Goal: Task Accomplishment & Management: Use online tool/utility

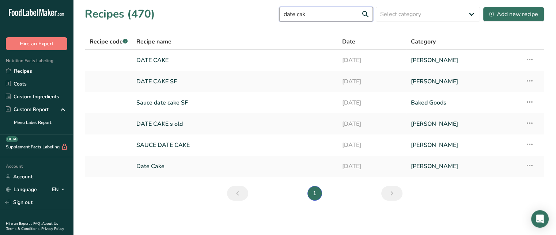
click at [324, 14] on input "date cak" at bounding box center [326, 14] width 94 height 15
click at [179, 81] on link "DATE CAKE SF" at bounding box center [234, 81] width 197 height 15
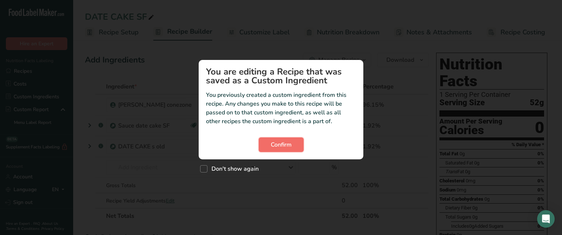
click at [285, 144] on span "Confirm" at bounding box center [281, 144] width 21 height 9
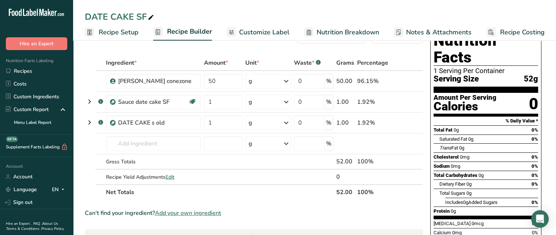
scroll to position [20, 0]
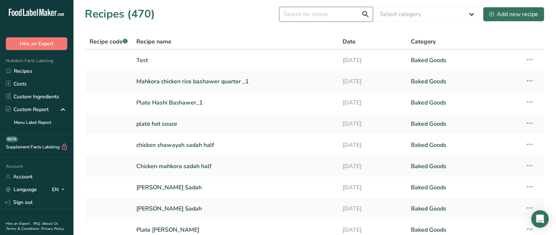
click at [303, 17] on input "text" at bounding box center [326, 14] width 94 height 15
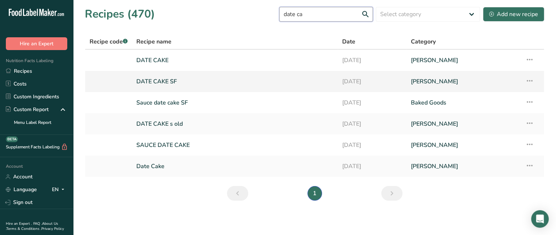
type input "date ca"
click at [170, 81] on link "DATE CAKE SF" at bounding box center [234, 81] width 197 height 15
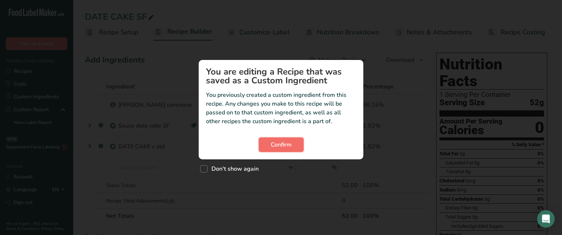
click at [268, 147] on button "Confirm" at bounding box center [281, 144] width 45 height 15
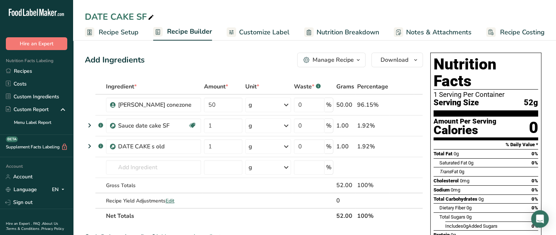
click at [150, 17] on icon at bounding box center [151, 17] width 7 height 10
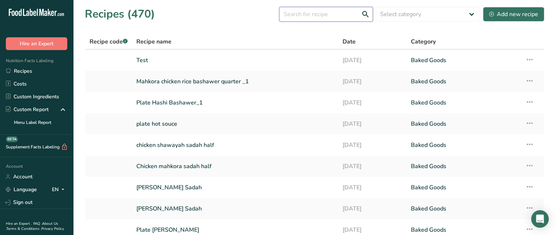
click at [302, 15] on input "text" at bounding box center [326, 14] width 94 height 15
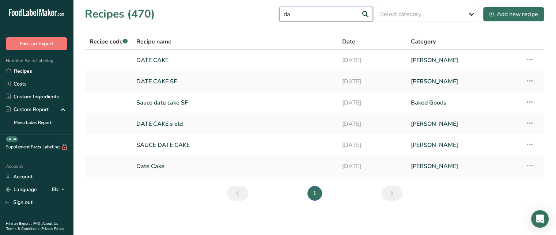
type input "d"
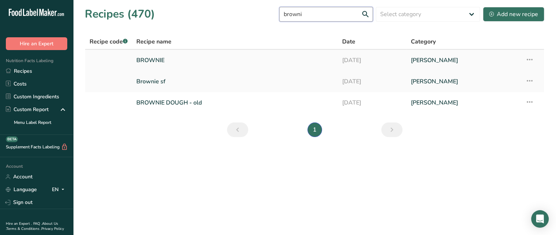
type input "browni"
drag, startPoint x: 155, startPoint y: 60, endPoint x: 152, endPoint y: 56, distance: 5.4
click at [152, 56] on link "BROWNIE" at bounding box center [234, 60] width 197 height 15
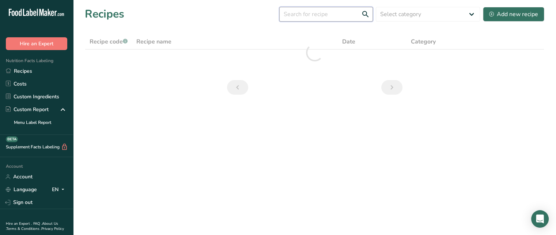
click at [311, 20] on input "text" at bounding box center [326, 14] width 94 height 15
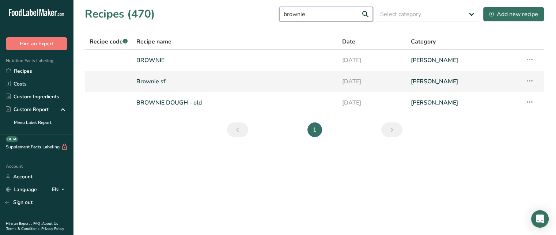
type input "brownie"
click at [186, 79] on link "Brownie sf" at bounding box center [234, 81] width 197 height 15
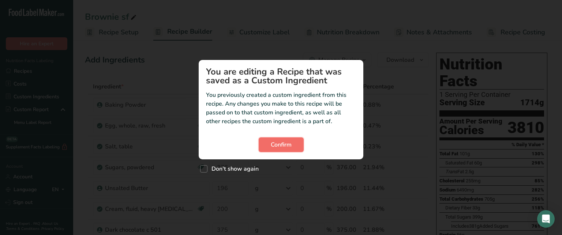
click at [271, 150] on button "Confirm" at bounding box center [281, 144] width 45 height 15
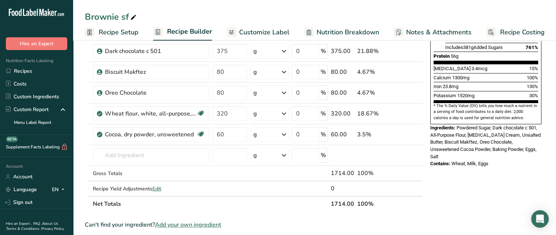
scroll to position [178, 0]
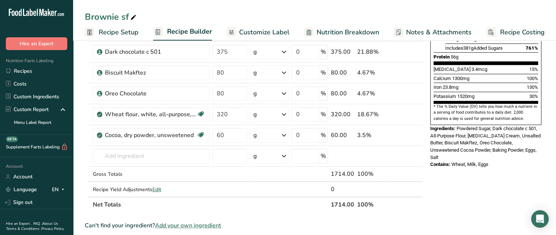
click at [125, 31] on span "Recipe Setup" at bounding box center [119, 32] width 40 height 10
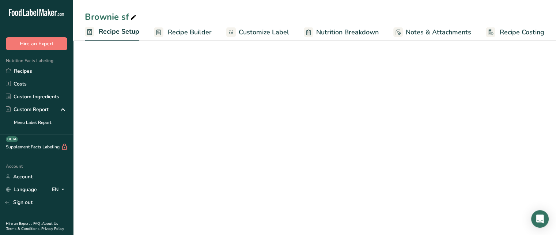
scroll to position [54, 0]
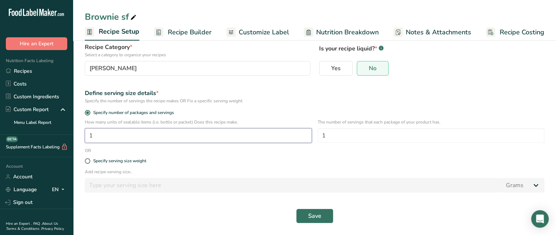
click at [168, 137] on input "1" at bounding box center [198, 135] width 227 height 15
type input "10"
click at [321, 218] on button "Save" at bounding box center [314, 216] width 37 height 15
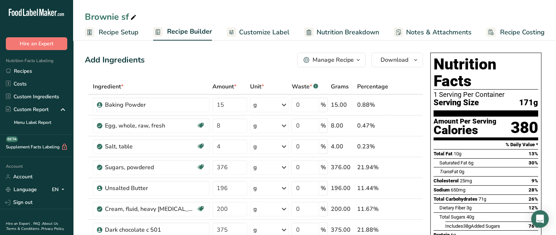
drag, startPoint x: 522, startPoint y: 88, endPoint x: 540, endPoint y: 87, distance: 18.7
click at [540, 87] on div "Nutrition Facts 1 Serving Per Container Serving Size 171g Amount Per Serving Ca…" at bounding box center [485, 178] width 111 height 250
click at [64, 71] on link "Recipes" at bounding box center [36, 71] width 73 height 13
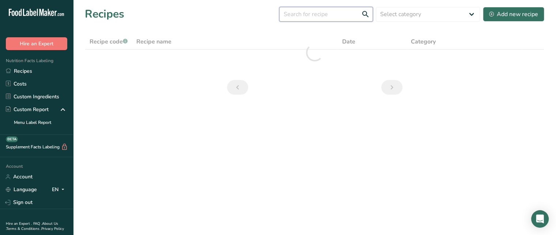
click at [309, 11] on input "text" at bounding box center [326, 14] width 94 height 15
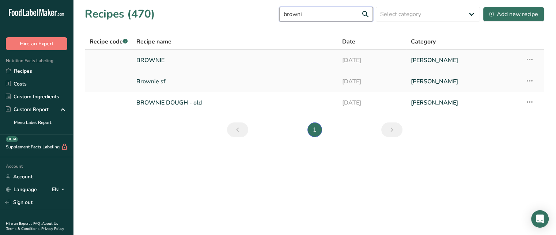
type input "browni"
click at [195, 60] on link "BROWNIE" at bounding box center [234, 60] width 197 height 15
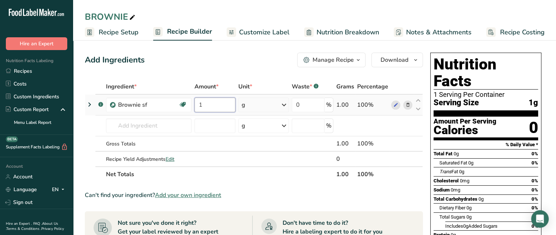
click at [212, 98] on input "1" at bounding box center [215, 105] width 41 height 15
type input "170"
click at [215, 134] on div "Ingredient * Amount * Unit * Waste * .a-a{fill:#347362;}.b-a{fill:#fff;} Grams …" at bounding box center [254, 130] width 338 height 103
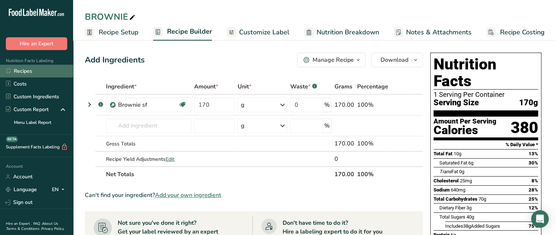
click at [45, 75] on link "Recipes" at bounding box center [36, 71] width 73 height 13
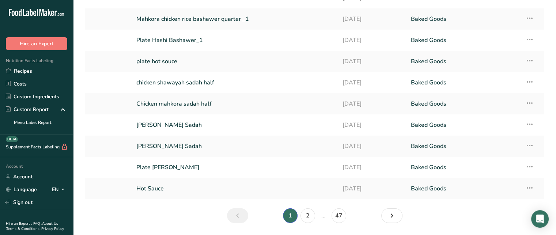
scroll to position [63, 0]
click at [309, 210] on link "2" at bounding box center [308, 215] width 15 height 15
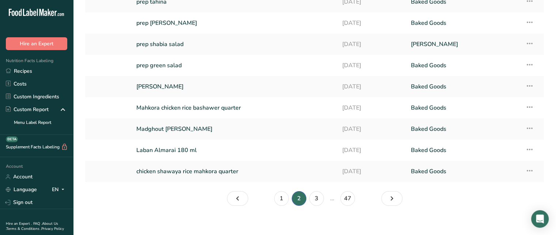
scroll to position [84, 0]
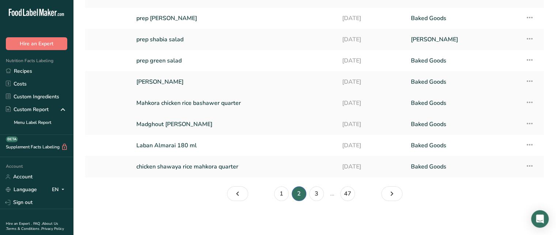
click at [177, 103] on link "Mahkora chicken rice bashawer quarter" at bounding box center [234, 102] width 197 height 15
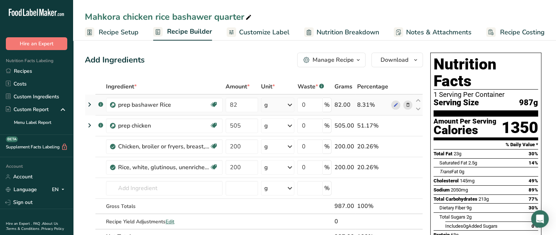
click at [91, 103] on icon at bounding box center [89, 104] width 9 height 13
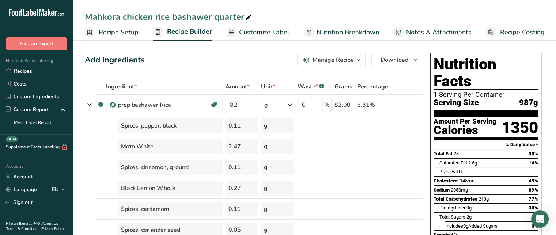
drag, startPoint x: 520, startPoint y: 88, endPoint x: 538, endPoint y: 91, distance: 18.9
click at [538, 91] on div "Nutrition Facts 1 Serving Per Container Serving Size 987g Amount Per Serving Ca…" at bounding box center [485, 178] width 111 height 250
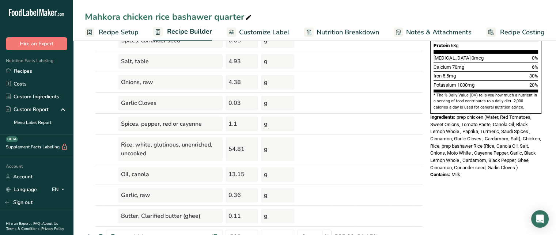
scroll to position [191, 0]
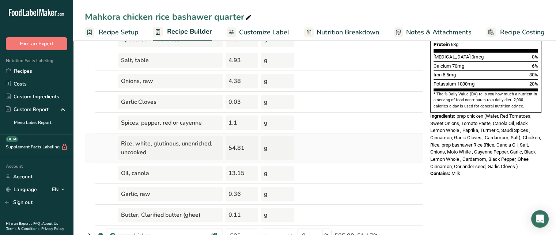
click at [237, 149] on div "54.81" at bounding box center [242, 147] width 33 height 23
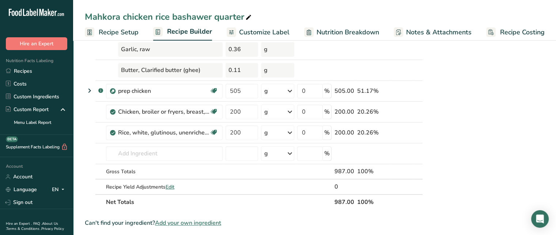
scroll to position [335, 0]
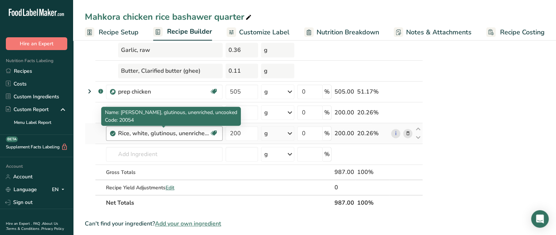
click at [139, 130] on div "Rice, white, glutinous, unenriched, uncooked" at bounding box center [163, 133] width 91 height 9
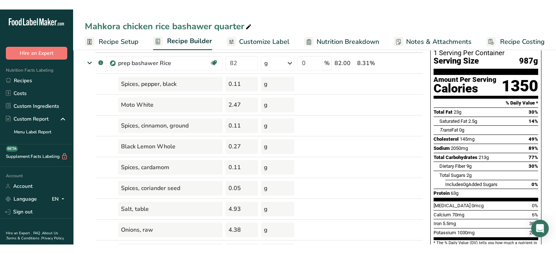
scroll to position [0, 0]
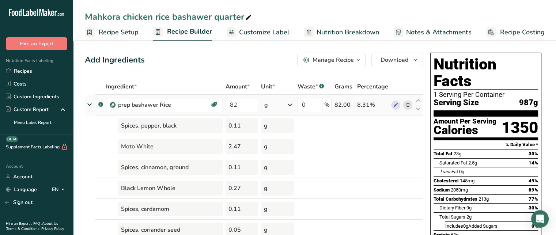
click at [89, 102] on icon at bounding box center [89, 104] width 13 height 9
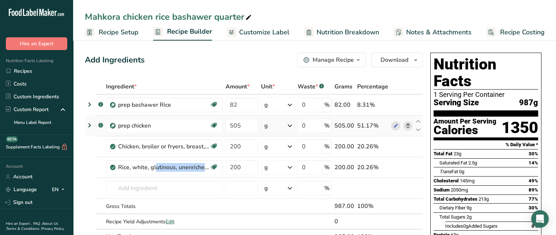
click at [91, 123] on icon at bounding box center [89, 125] width 9 height 13
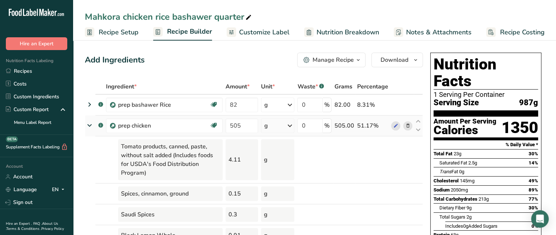
click at [91, 123] on icon at bounding box center [89, 125] width 13 height 9
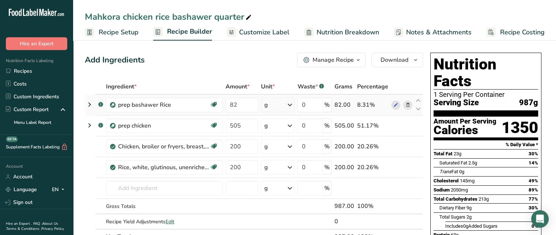
click at [94, 102] on td at bounding box center [90, 105] width 10 height 21
click at [91, 101] on icon at bounding box center [89, 104] width 9 height 13
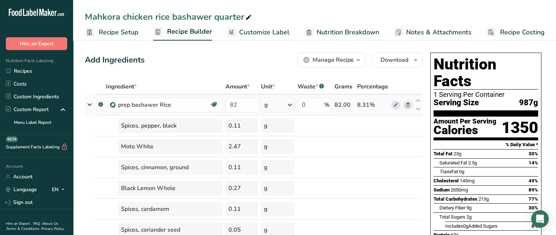
click at [91, 101] on icon at bounding box center [89, 104] width 13 height 9
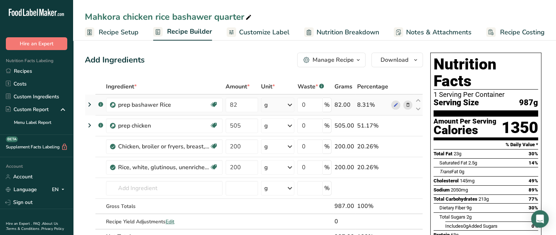
click at [93, 100] on icon at bounding box center [89, 104] width 9 height 13
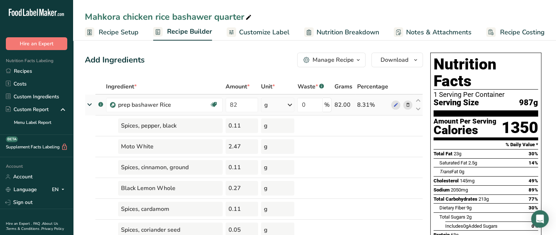
click at [93, 100] on icon at bounding box center [89, 104] width 13 height 9
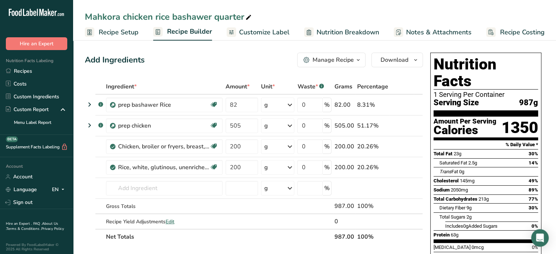
click at [250, 35] on span "Customize Label" at bounding box center [264, 32] width 50 height 10
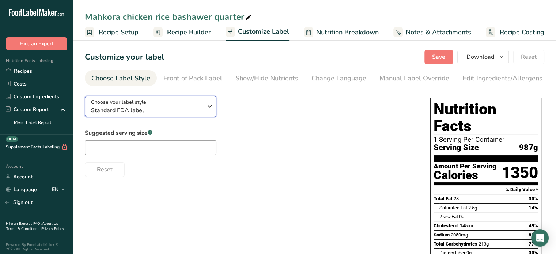
click at [148, 99] on button "Choose your label style Standard FDA label" at bounding box center [151, 106] width 132 height 21
